Goal: Information Seeking & Learning: Learn about a topic

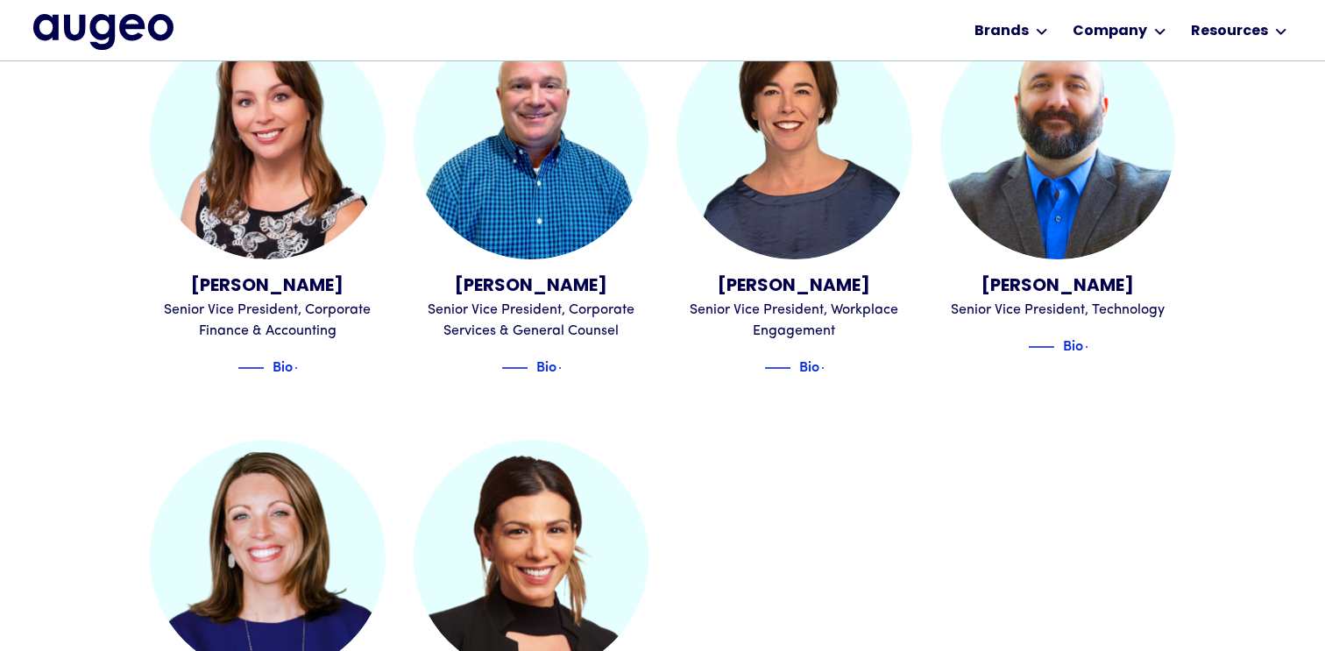
scroll to position [1826, 0]
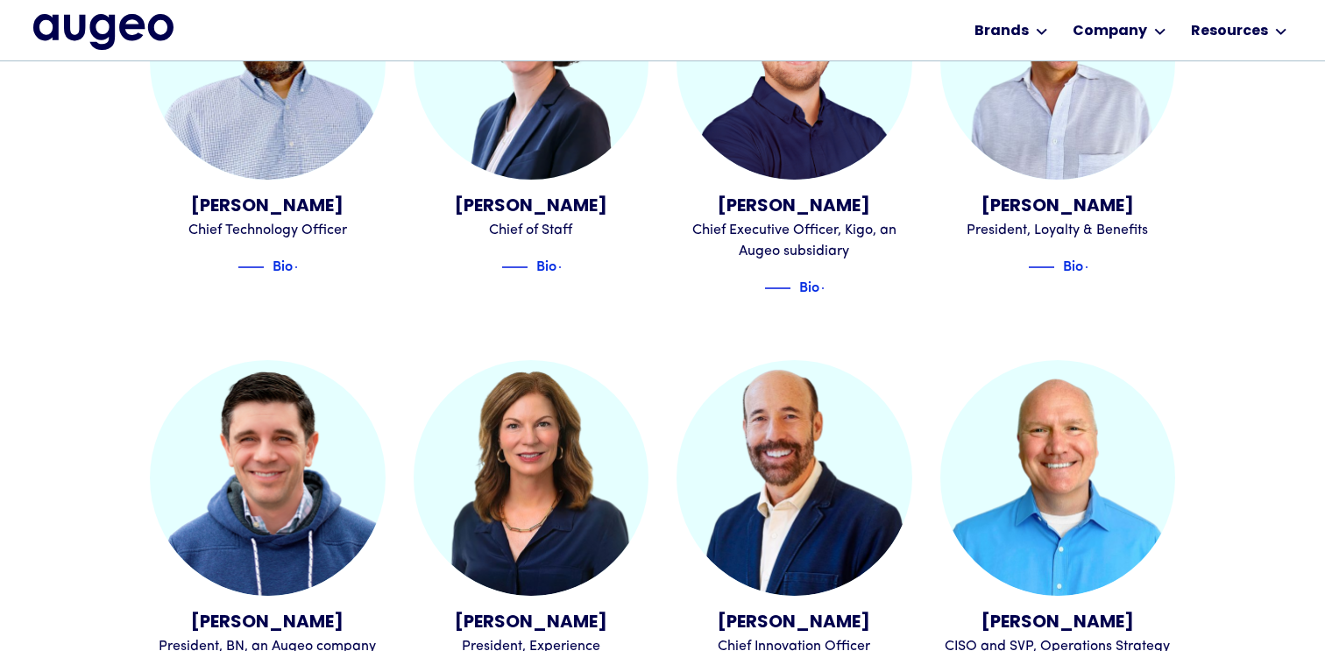
scroll to position [1095, 0]
